Goal: Find specific page/section: Find specific page/section

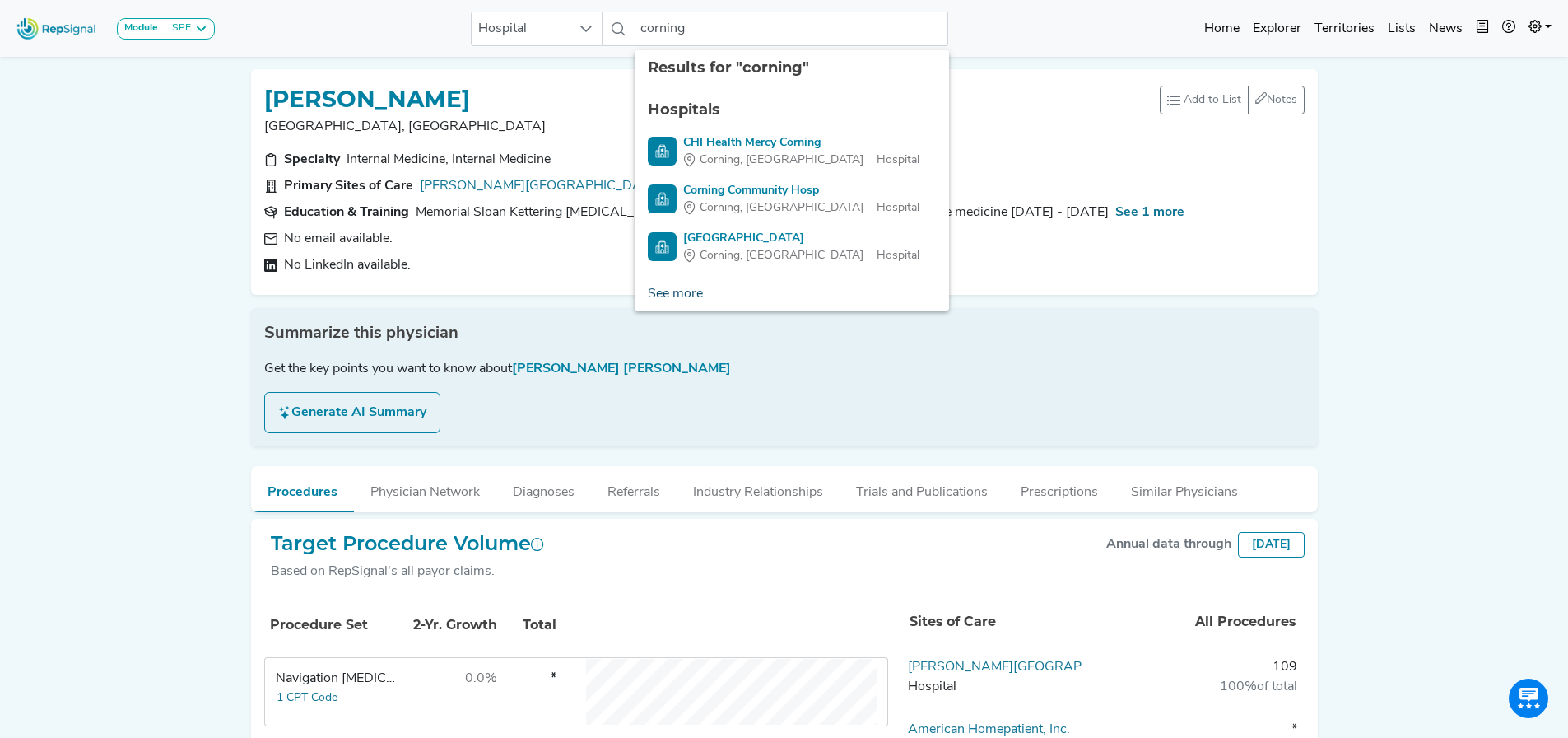
type input "corning"
drag, startPoint x: 673, startPoint y: 290, endPoint x: 749, endPoint y: 0, distance: 299.8
click at [673, 290] on link "See more" at bounding box center [674, 294] width 81 height 33
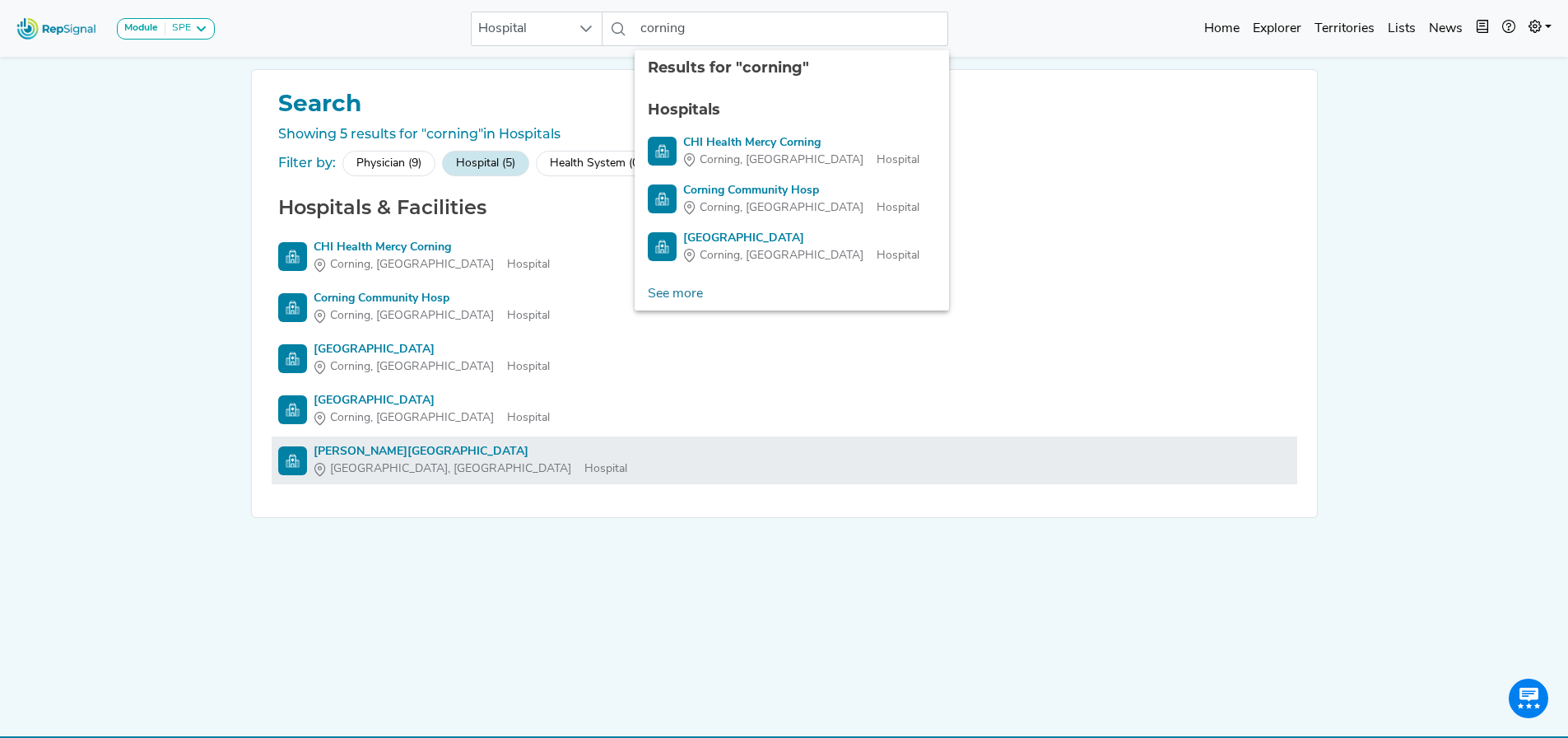
click at [368, 451] on div "[PERSON_NAME][GEOGRAPHIC_DATA]" at bounding box center [470, 451] width 313 height 17
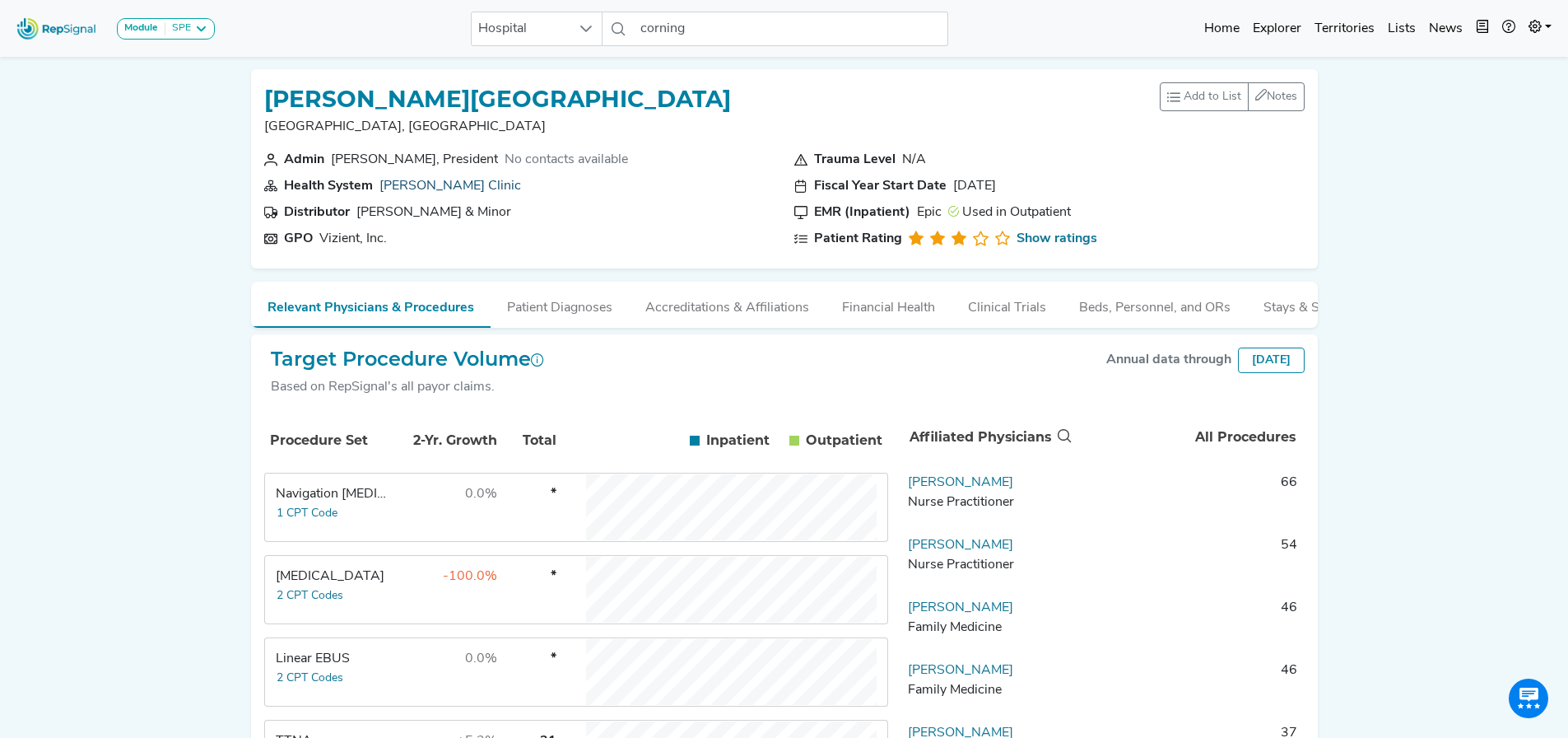
click at [427, 186] on link "[PERSON_NAME] Clinic" at bounding box center [449, 186] width 141 height 13
